Goal: Task Accomplishment & Management: Manage account settings

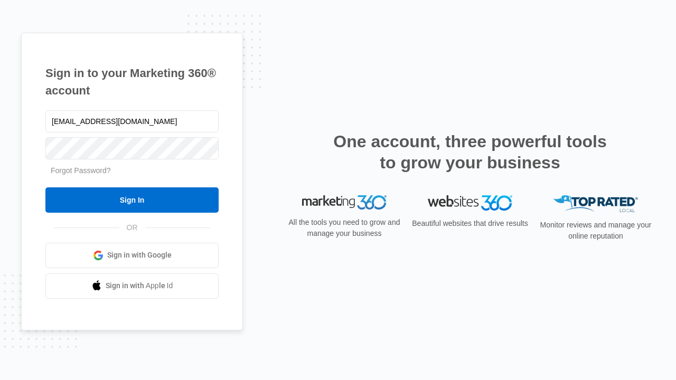
type input "dankie614@gmail.com"
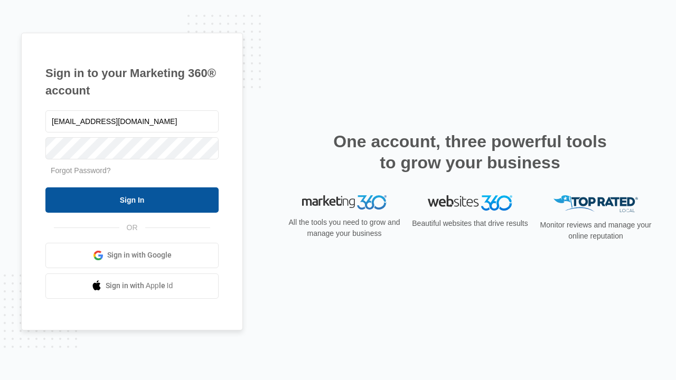
click at [132, 200] on input "Sign In" at bounding box center [131, 199] width 173 height 25
